Goal: Obtain resource: Obtain resource

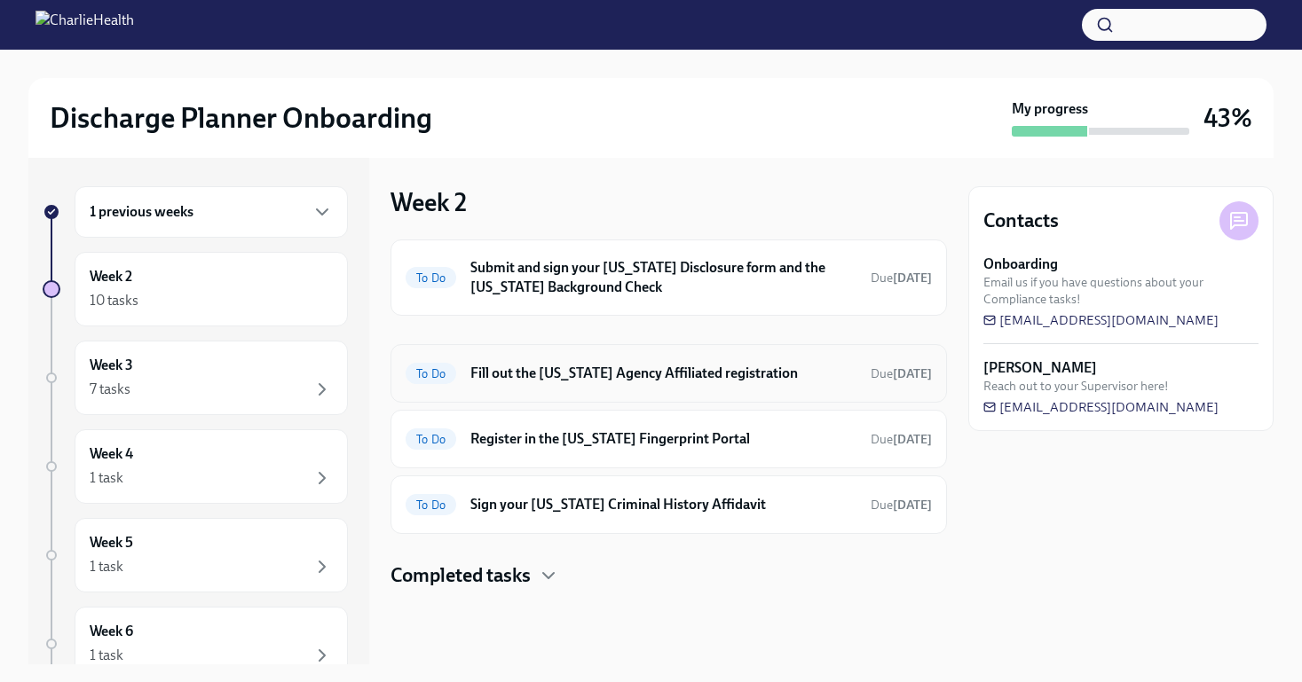
click at [693, 374] on h6 "Fill out the [US_STATE] Agency Affiliated registration" at bounding box center [663, 374] width 386 height 20
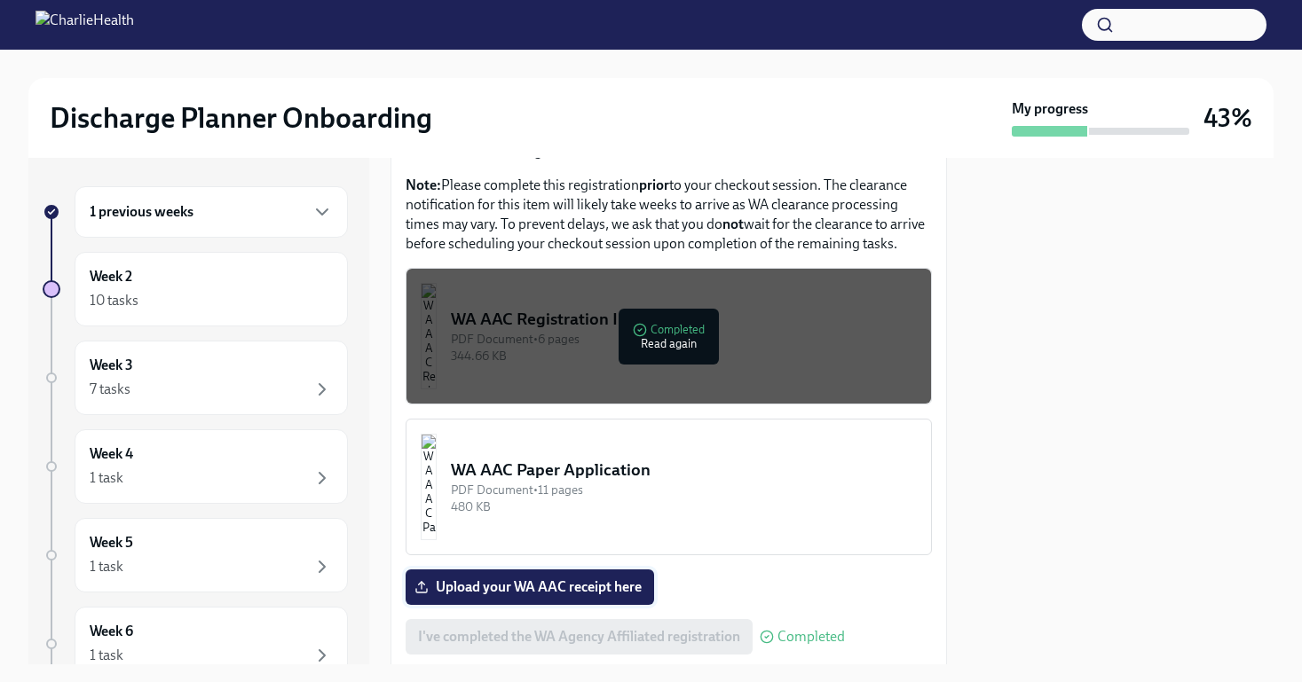
scroll to position [950, 0]
click at [579, 308] on div "WA AAC Registration Instructions" at bounding box center [684, 319] width 466 height 23
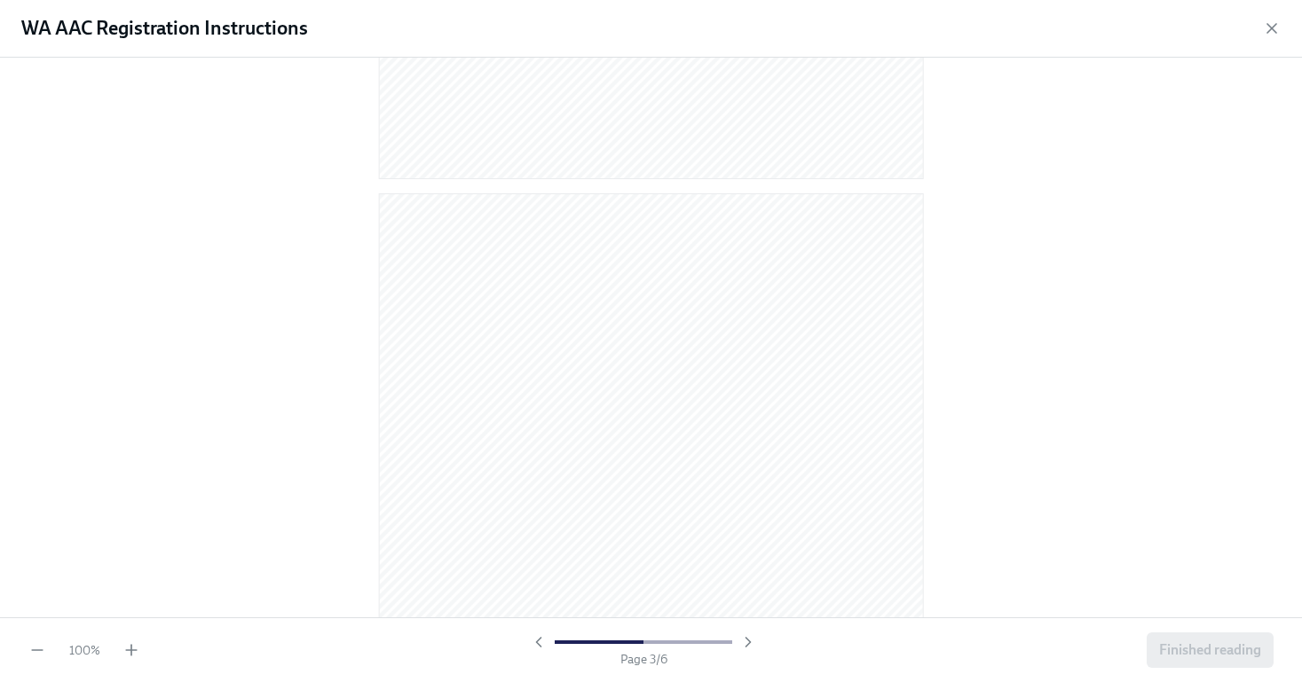
scroll to position [0, 0]
click at [1264, 34] on icon "button" at bounding box center [1272, 29] width 18 height 18
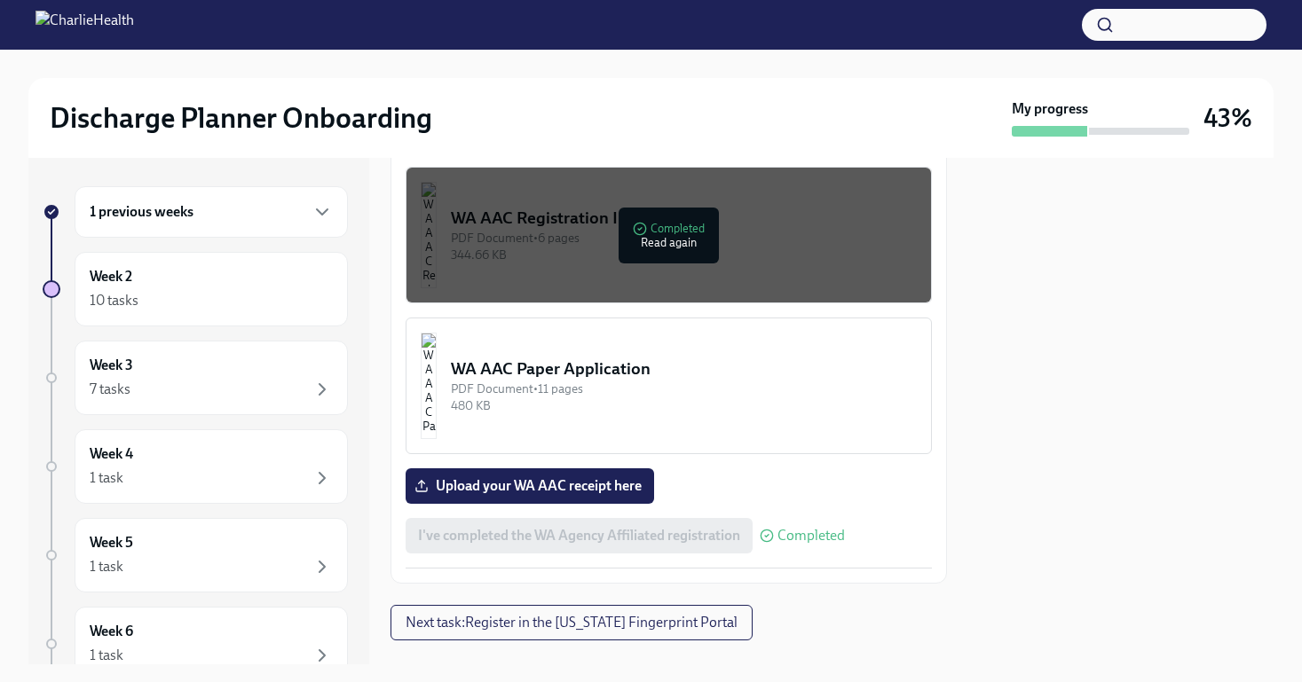
scroll to position [1054, 0]
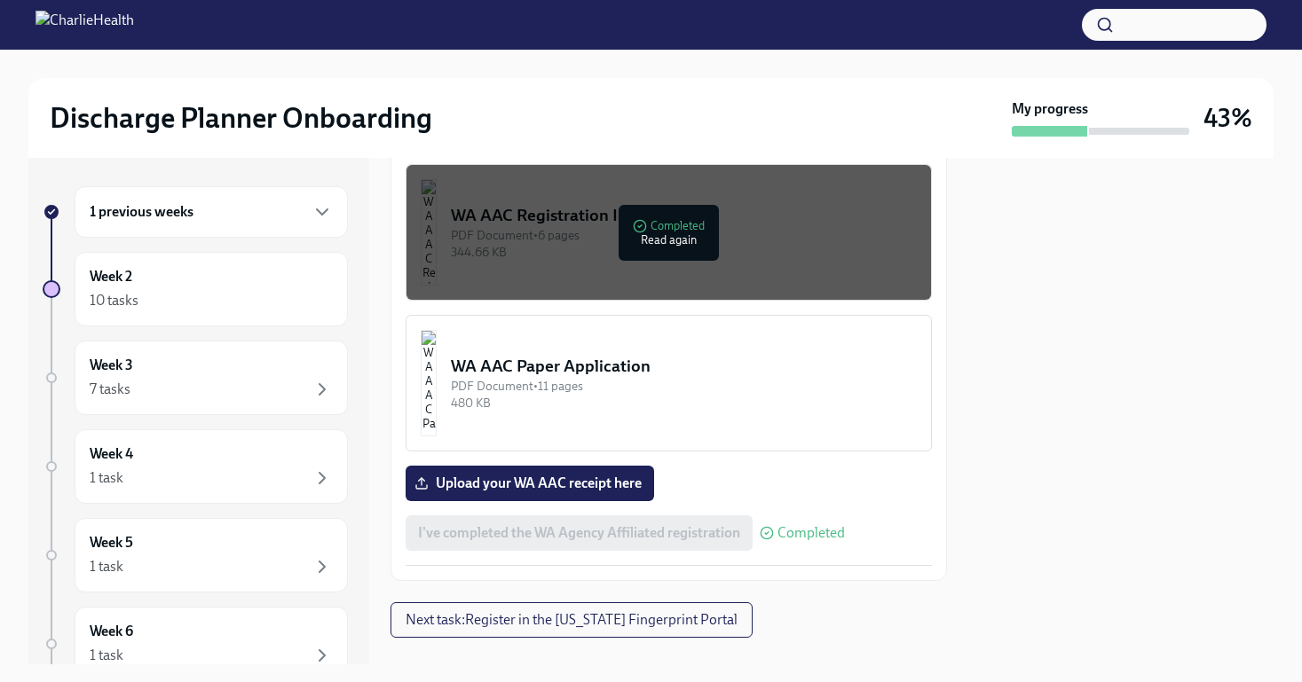
click at [689, 355] on div "WA AAC Paper Application" at bounding box center [684, 366] width 466 height 23
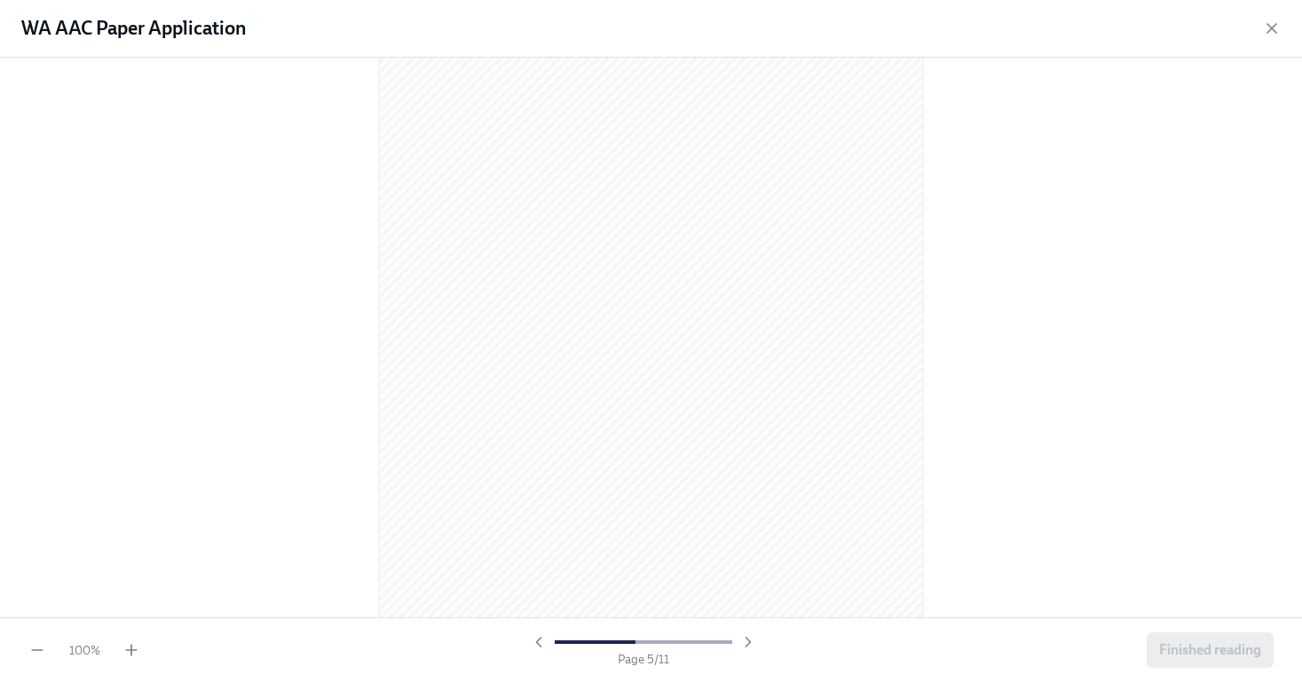
scroll to position [2907, 0]
click at [1265, 43] on div "WA AAC Paper Application" at bounding box center [651, 29] width 1302 height 58
click at [1271, 35] on icon "button" at bounding box center [1272, 29] width 18 height 18
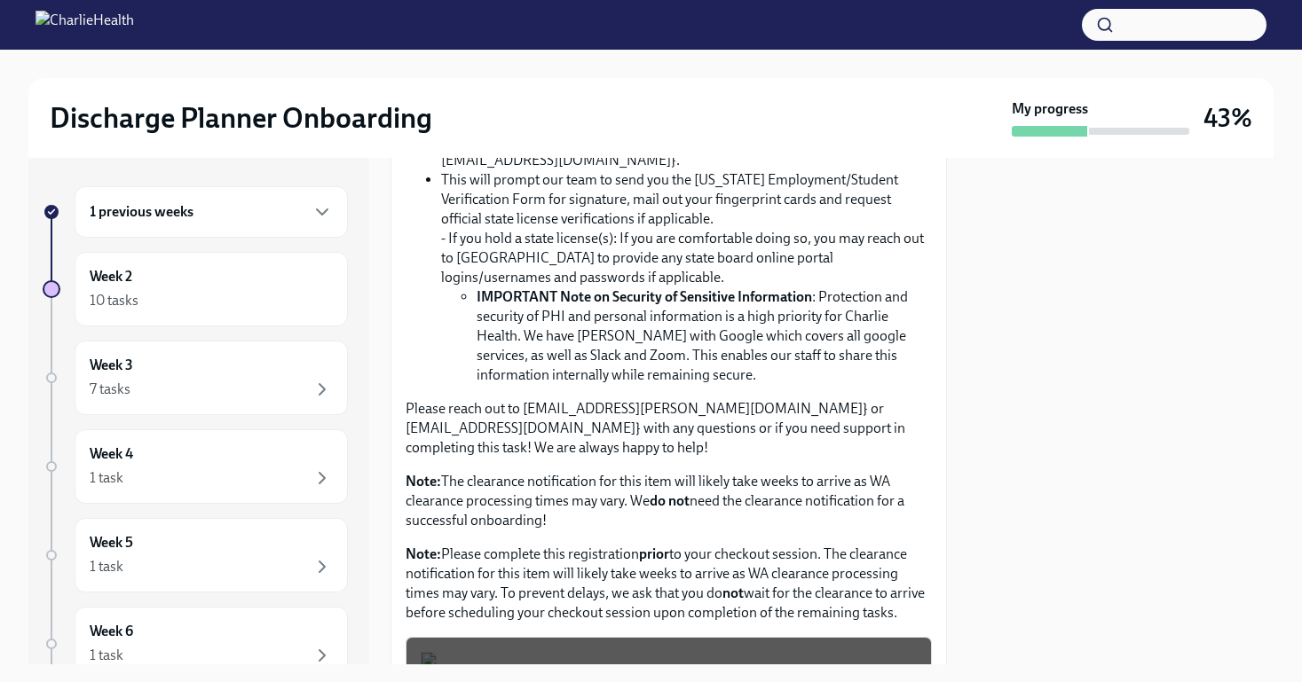
scroll to position [585, 0]
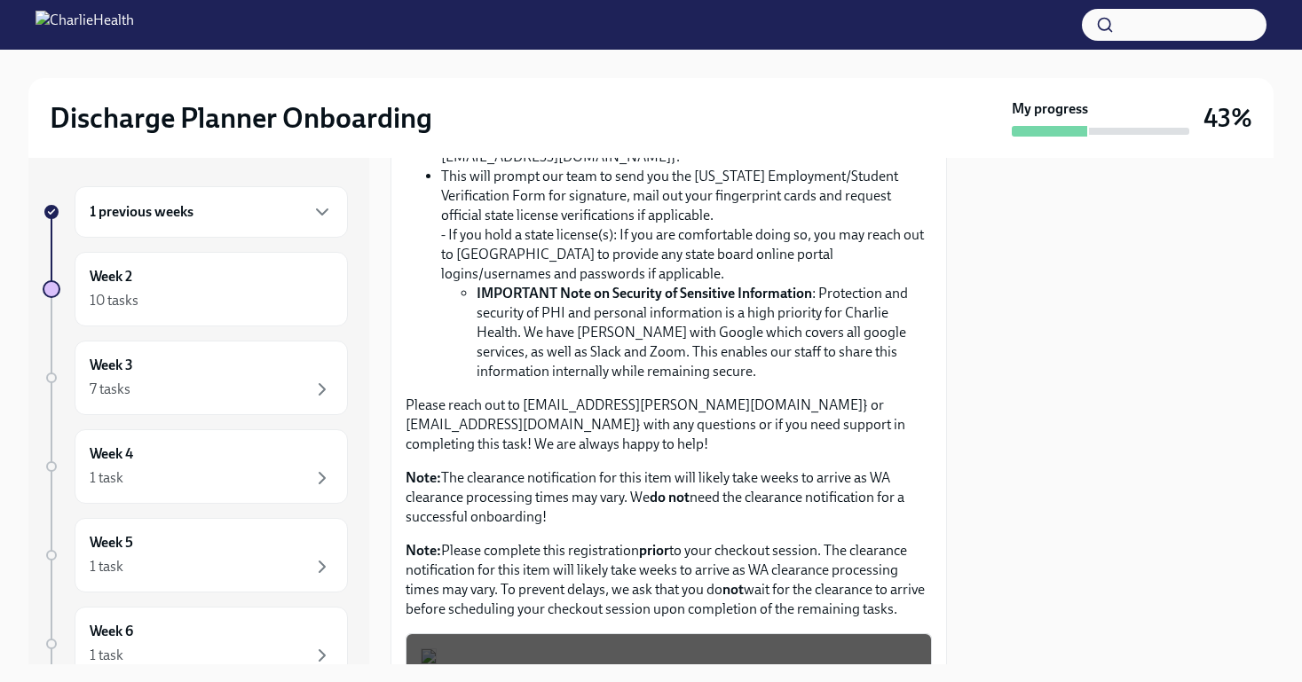
click at [685, 292] on li "IMPORTANT Note on Security of Sensitive Information : Protection and security o…" at bounding box center [703, 333] width 455 height 98
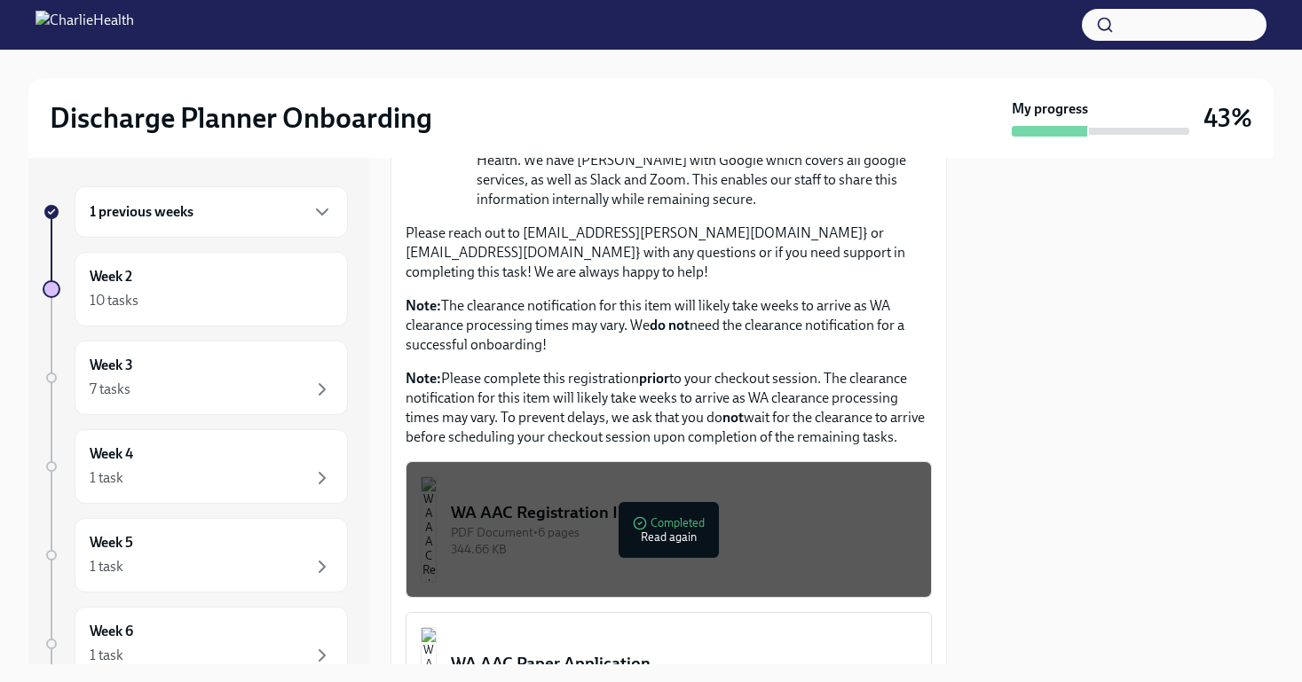
scroll to position [778, 0]
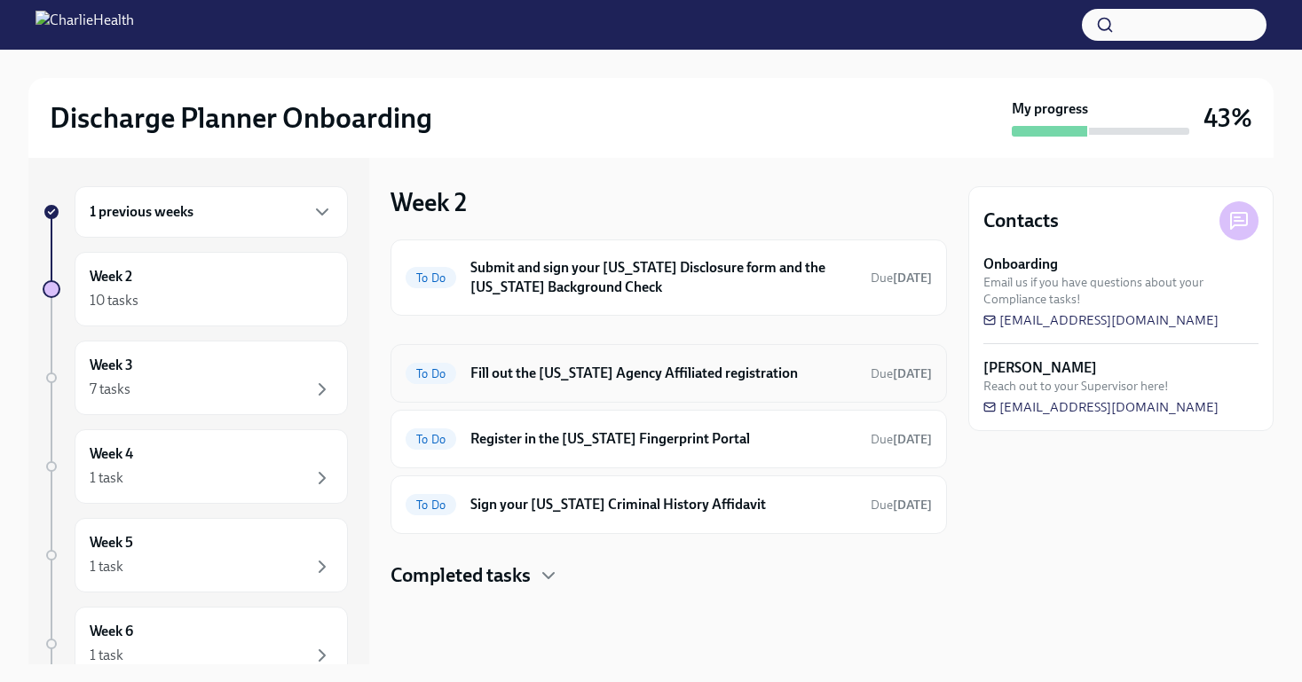
click at [619, 381] on h6 "Fill out the [US_STATE] Agency Affiliated registration" at bounding box center [663, 374] width 386 height 20
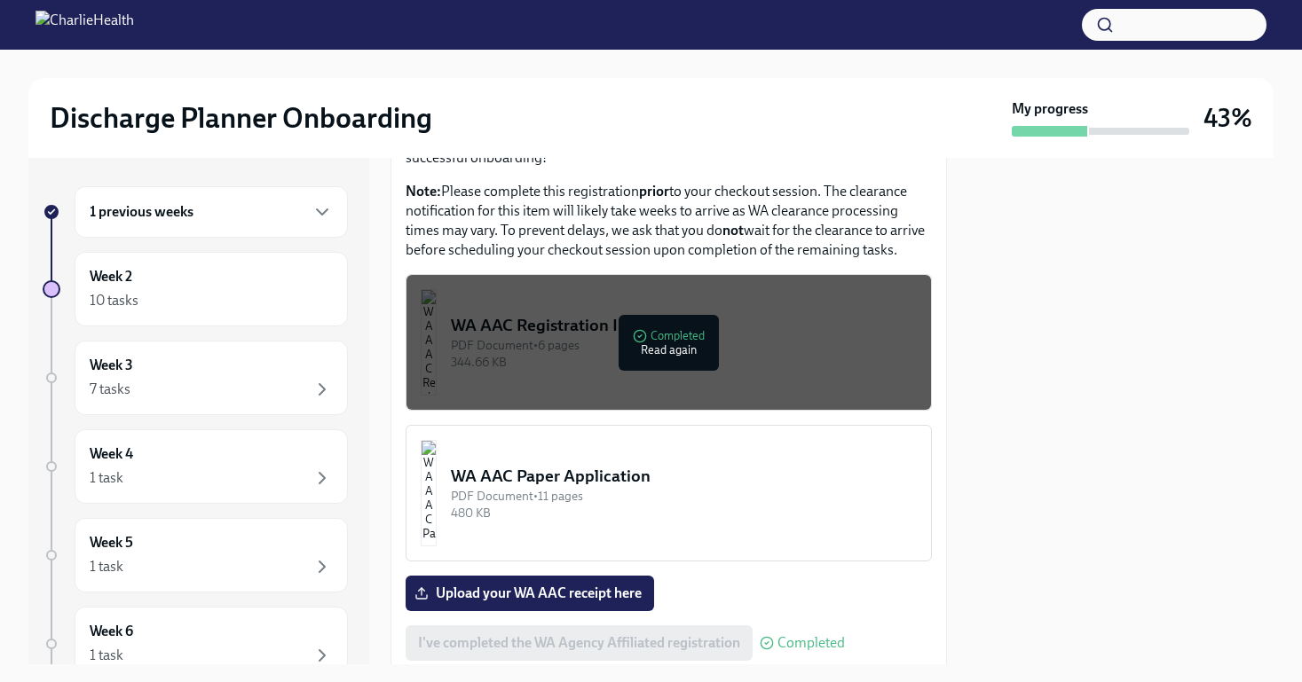
scroll to position [942, 0]
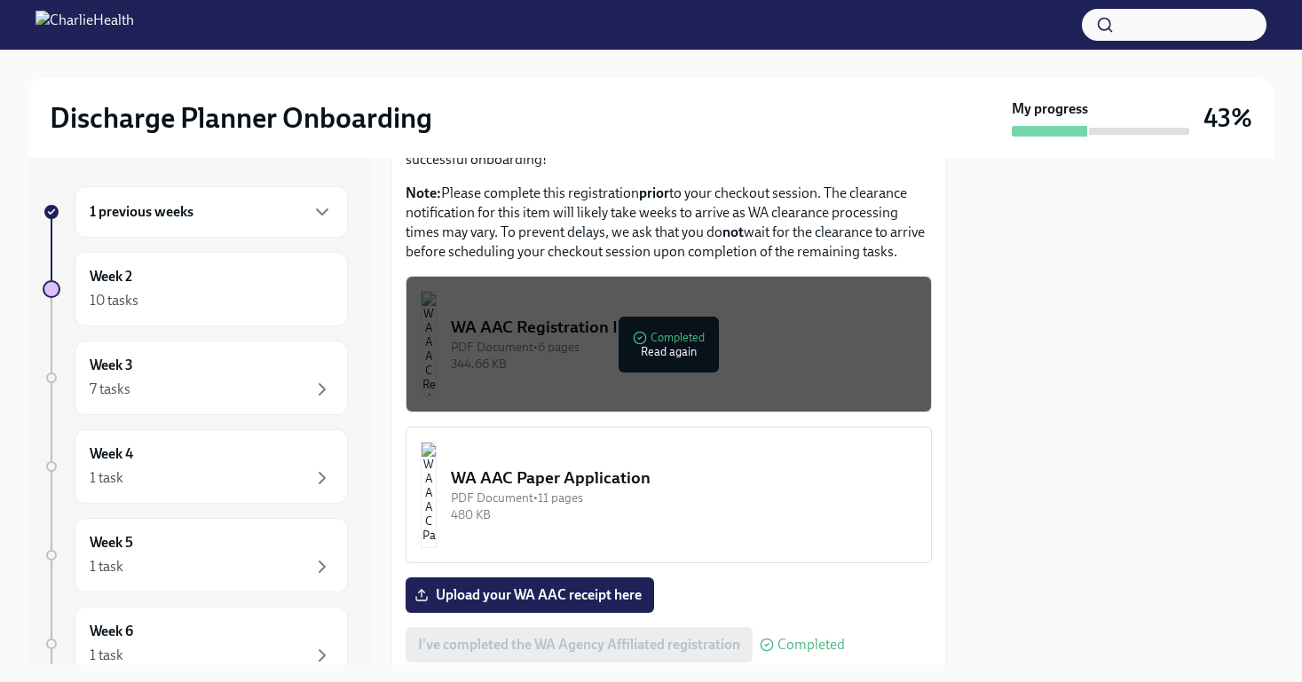
click at [555, 469] on div "WA AAC Paper Application" at bounding box center [684, 478] width 466 height 23
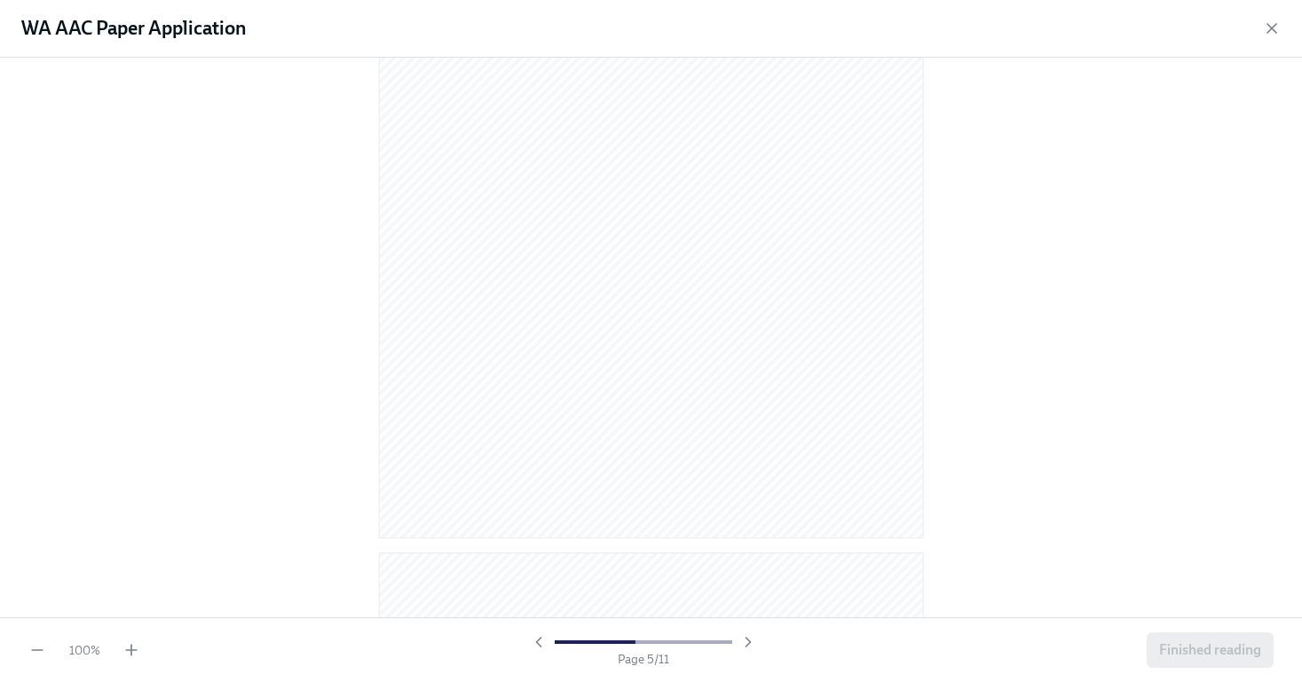
scroll to position [1048, 0]
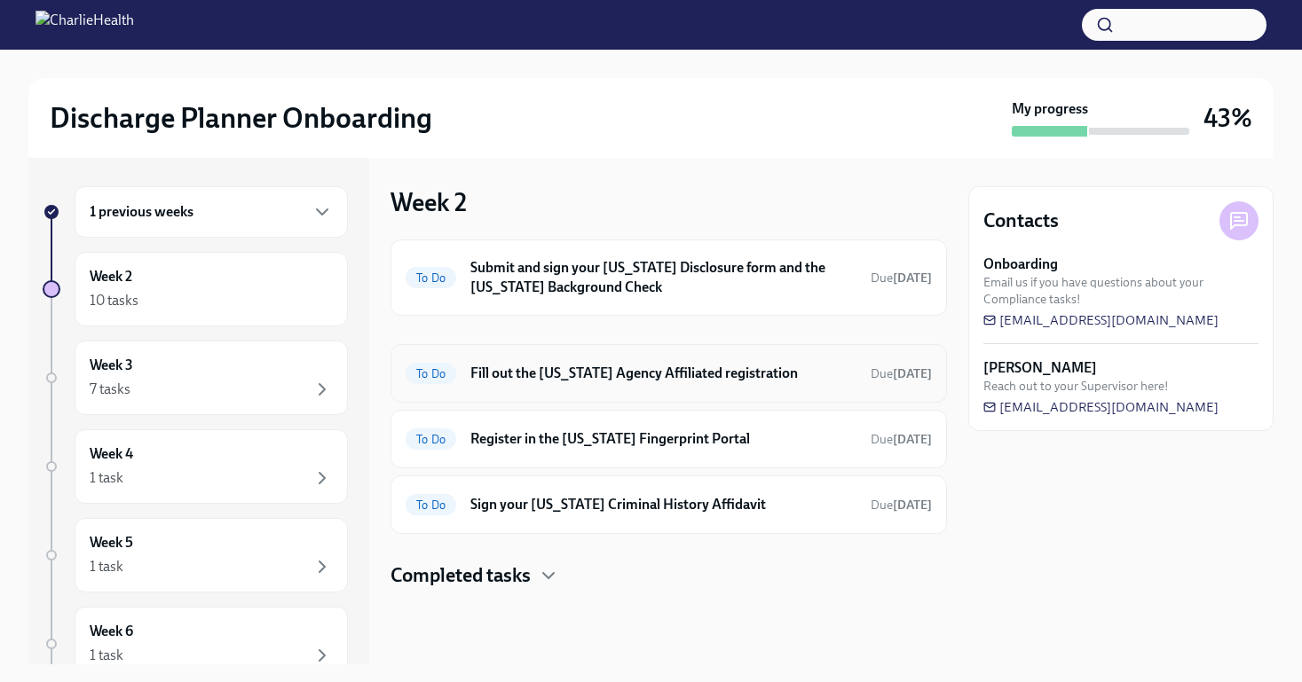
click at [580, 373] on h6 "Fill out the [US_STATE] Agency Affiliated registration" at bounding box center [663, 374] width 386 height 20
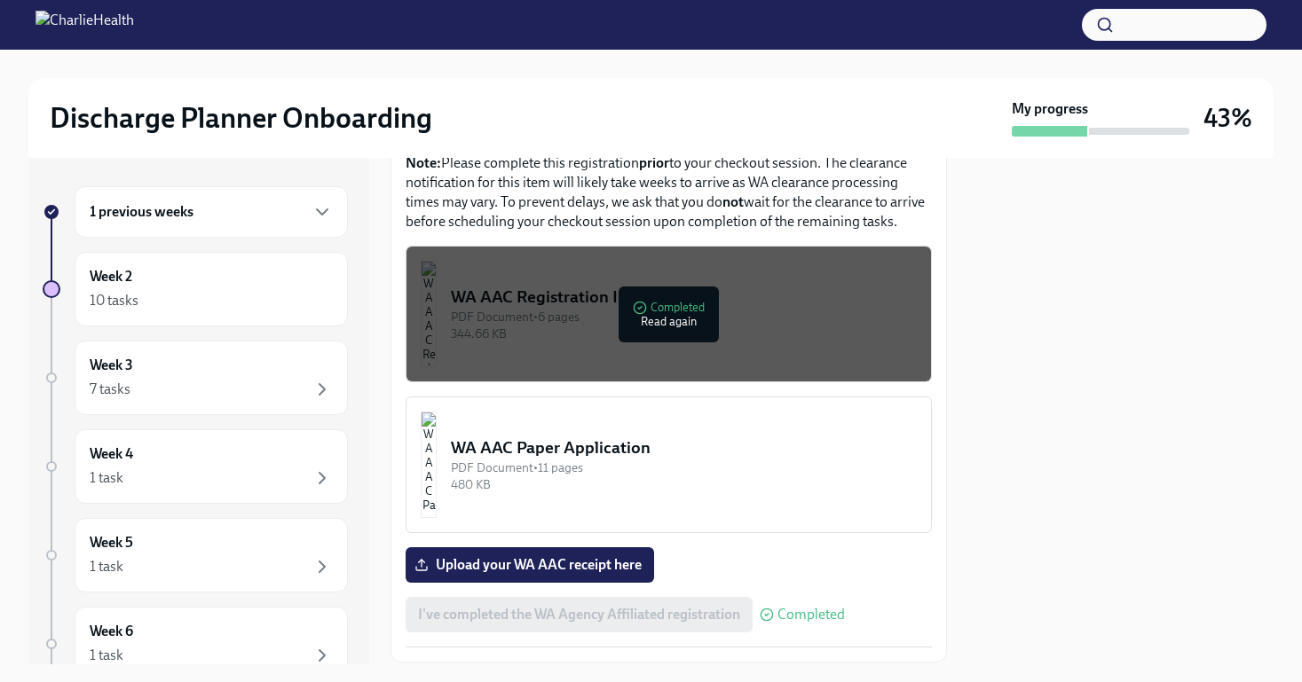
scroll to position [987, 0]
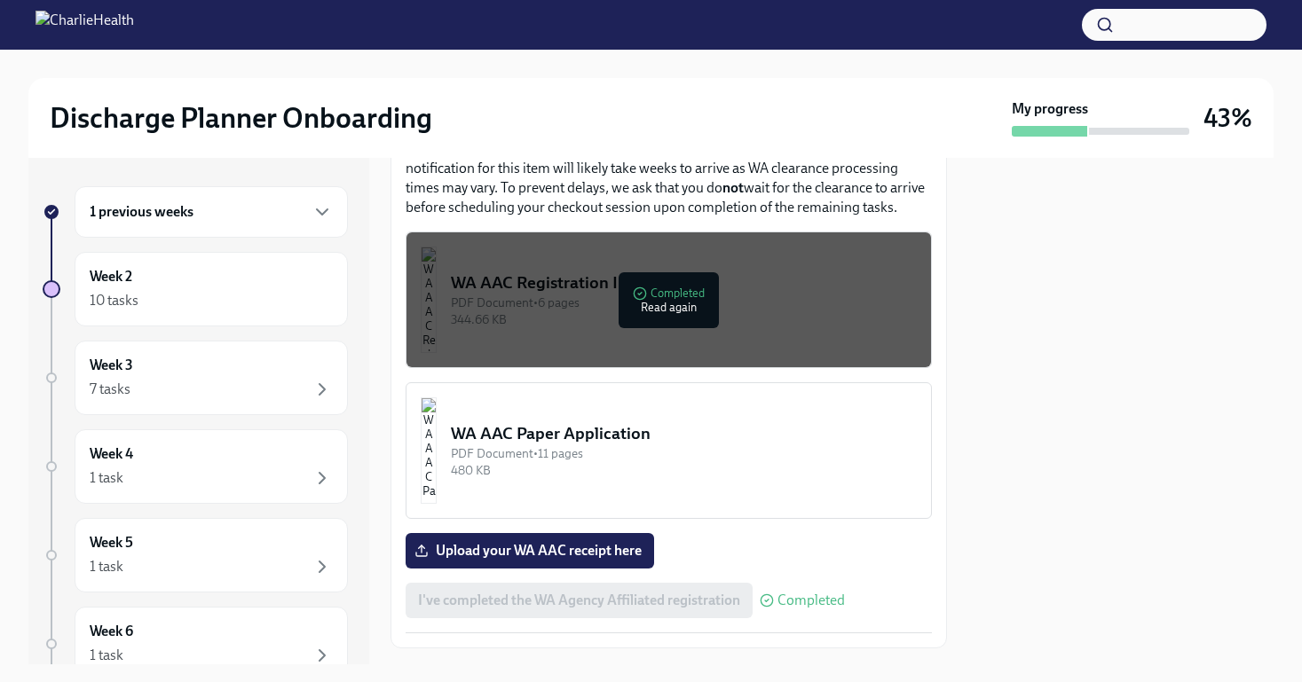
click at [691, 311] on div "344.66 KB" at bounding box center [684, 319] width 466 height 17
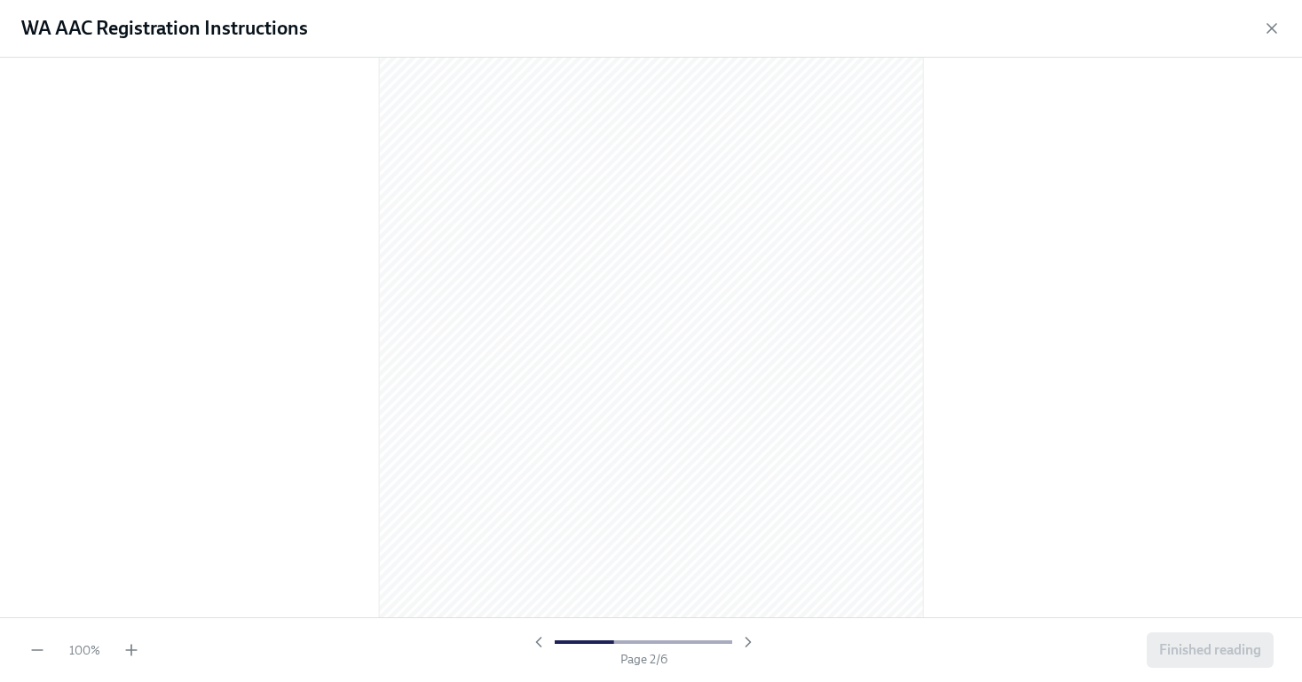
scroll to position [768, 0]
